Goal: Task Accomplishment & Management: Use online tool/utility

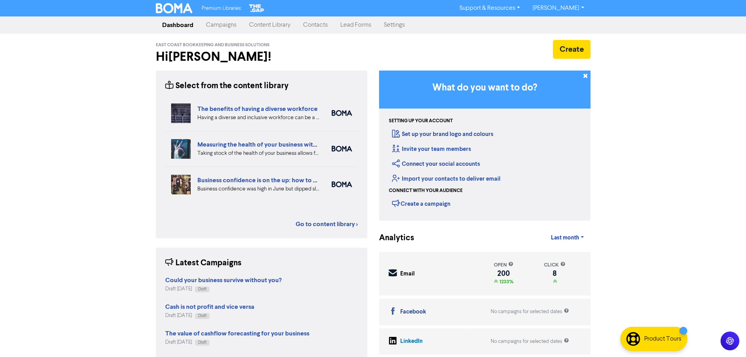
click at [223, 28] on link "Campaigns" at bounding box center [221, 25] width 43 height 16
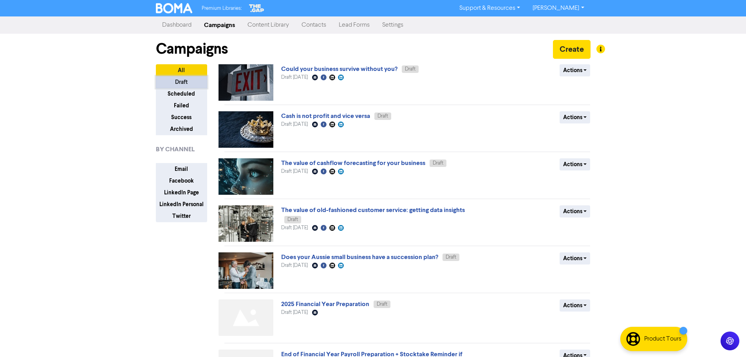
click at [186, 77] on button "Draft" at bounding box center [181, 82] width 51 height 12
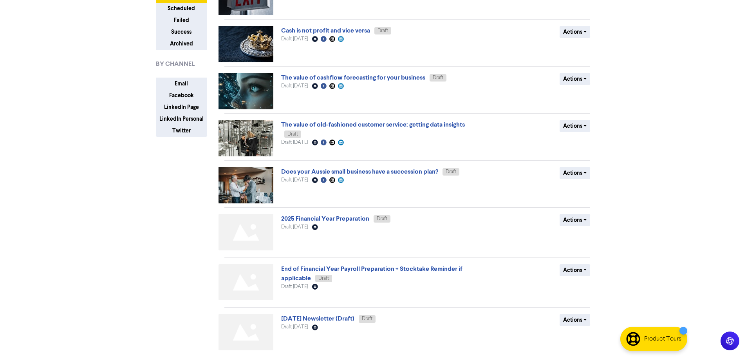
scroll to position [157, 0]
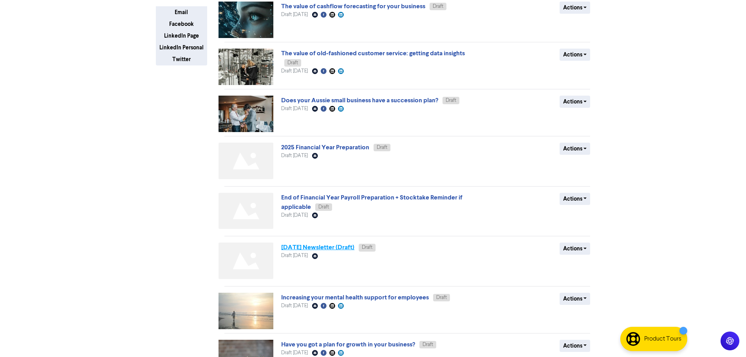
click at [336, 249] on link "[DATE] Newsletter (Draft)" at bounding box center [317, 247] width 73 height 8
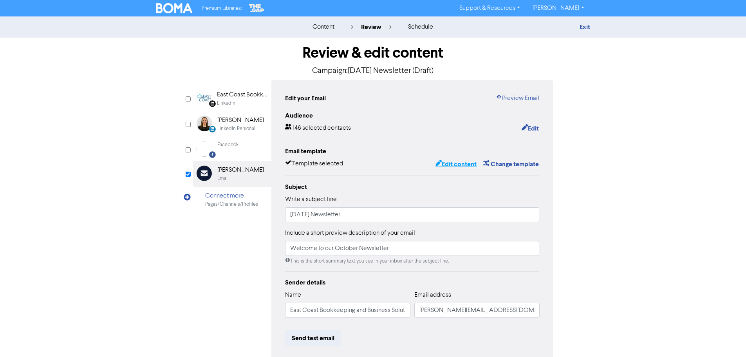
click at [450, 166] on button "Edit content" at bounding box center [456, 164] width 42 height 10
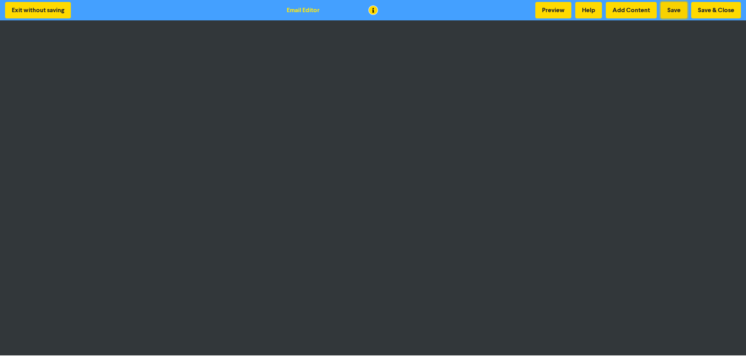
click at [672, 9] on button "Save" at bounding box center [673, 10] width 27 height 16
click at [678, 12] on button "Save" at bounding box center [673, 10] width 27 height 16
click at [709, 7] on button "Save & Close" at bounding box center [716, 10] width 50 height 16
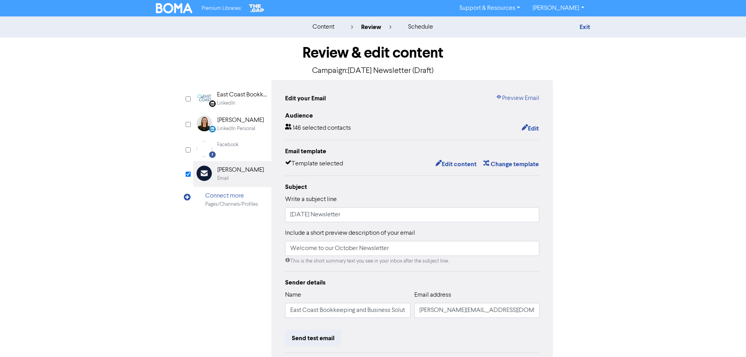
scroll to position [92, 0]
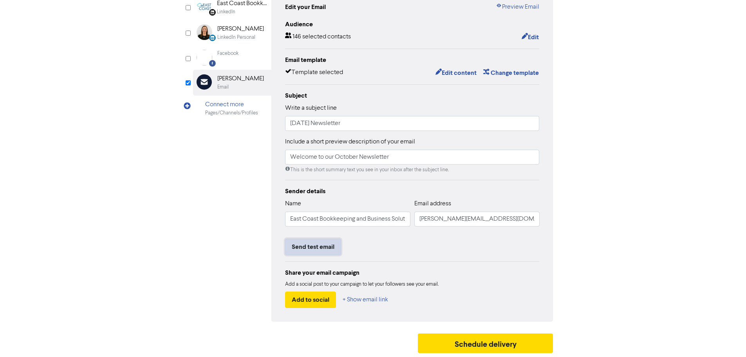
click at [319, 249] on button "Send test email" at bounding box center [313, 246] width 56 height 16
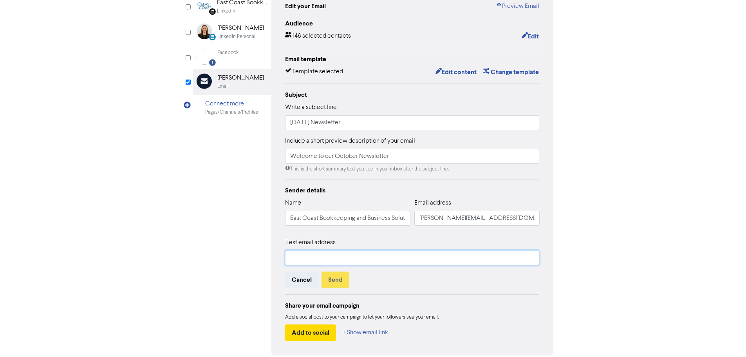
click at [321, 260] on input "text" at bounding box center [412, 257] width 254 height 15
type input "[PERSON_NAME][EMAIL_ADDRESS][DOMAIN_NAME]"
click at [336, 283] on button "Send" at bounding box center [335, 279] width 28 height 16
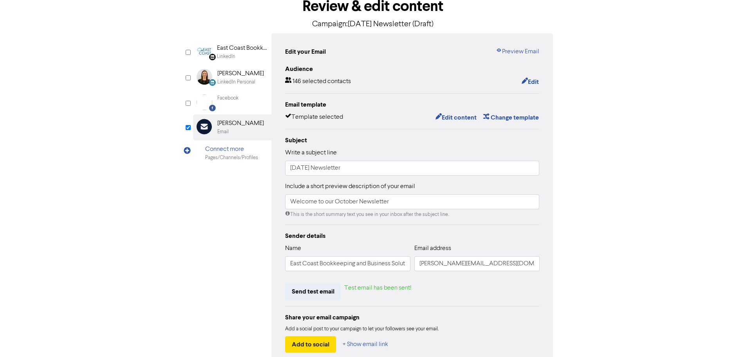
scroll to position [0, 0]
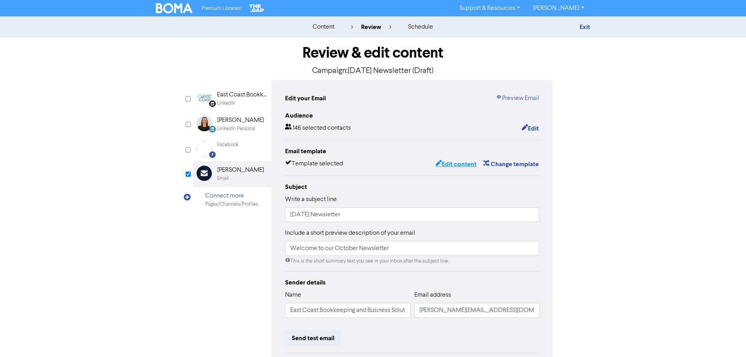
click at [445, 166] on button "Edit content" at bounding box center [456, 164] width 42 height 10
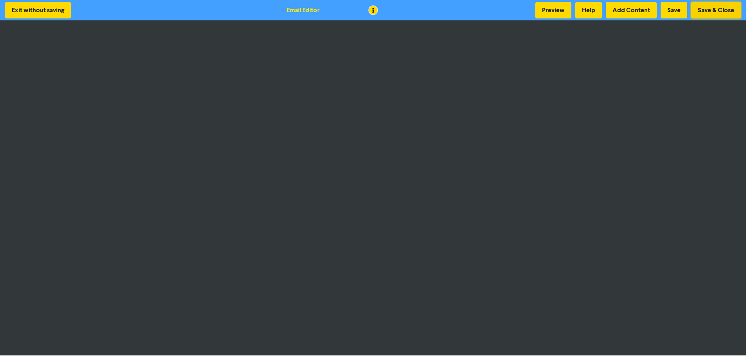
click at [701, 8] on button "Save & Close" at bounding box center [716, 10] width 50 height 16
